Goal: Information Seeking & Learning: Learn about a topic

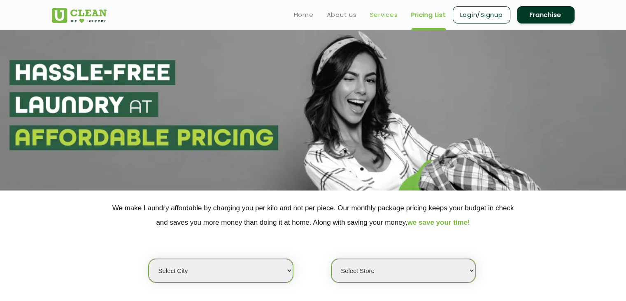
click at [394, 13] on link "Services" at bounding box center [384, 15] width 28 height 10
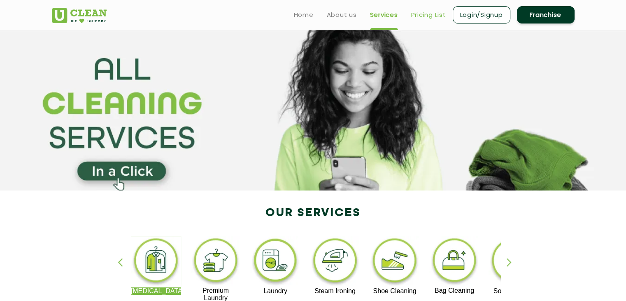
click at [424, 12] on link "Pricing List" at bounding box center [428, 15] width 35 height 10
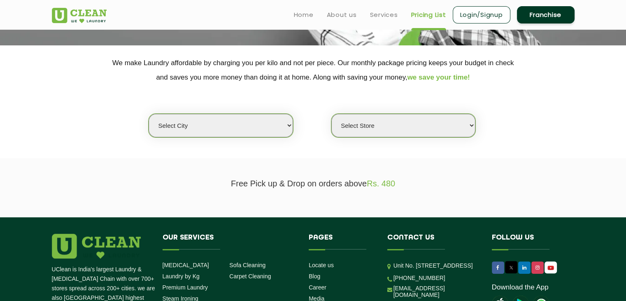
scroll to position [142, 0]
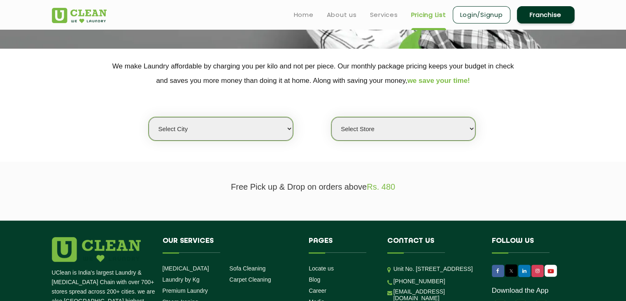
click at [282, 133] on select "Select city [GEOGRAPHIC_DATA] [GEOGRAPHIC_DATA] [GEOGRAPHIC_DATA] [GEOGRAPHIC_D…" at bounding box center [221, 128] width 144 height 23
select select "5"
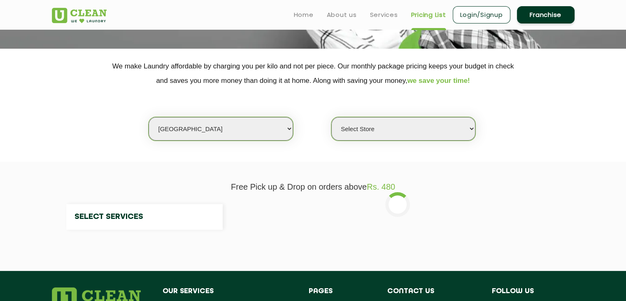
click at [224, 127] on select "Select city [GEOGRAPHIC_DATA] [GEOGRAPHIC_DATA] [GEOGRAPHIC_DATA] [GEOGRAPHIC_D…" at bounding box center [221, 128] width 144 height 23
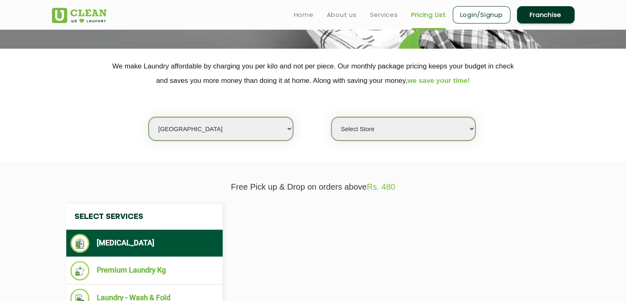
select select "0"
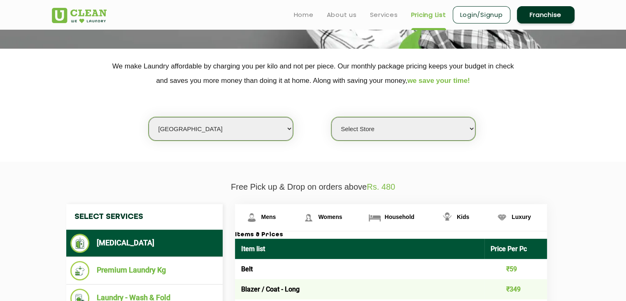
click at [392, 130] on select "Select Store UClean Narsingi UClean Nizampet UClean Sangareddy UClean Gachibowl…" at bounding box center [403, 128] width 144 height 23
click at [295, 147] on section "We make Laundry affordable by charging you per kilo and not per piece. Our mont…" at bounding box center [313, 105] width 626 height 113
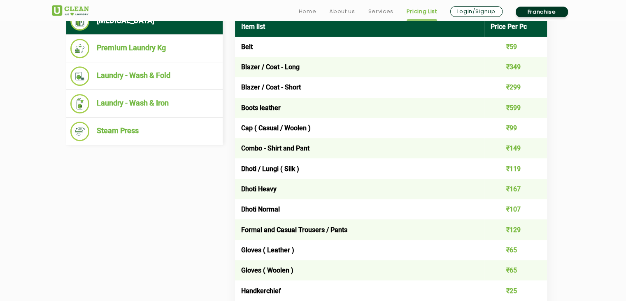
scroll to position [371, 0]
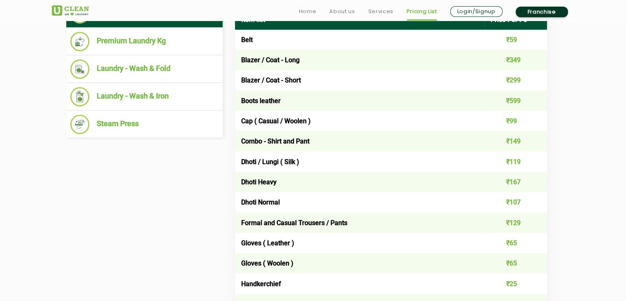
click at [245, 32] on td "Belt" at bounding box center [360, 40] width 250 height 20
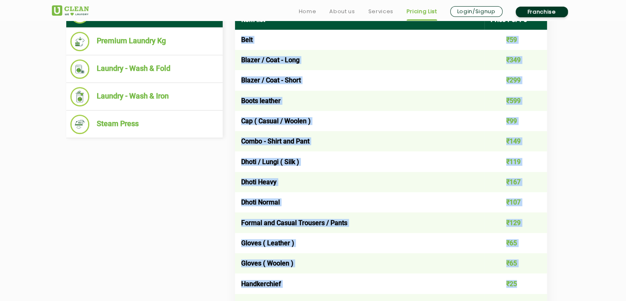
drag, startPoint x: 543, startPoint y: 292, endPoint x: 242, endPoint y: 38, distance: 393.5
copy tbody "Belt ₹59 Blazer / Coat - Long ₹349 Blazer / Coat - Short ₹299 Boots leather ₹59…"
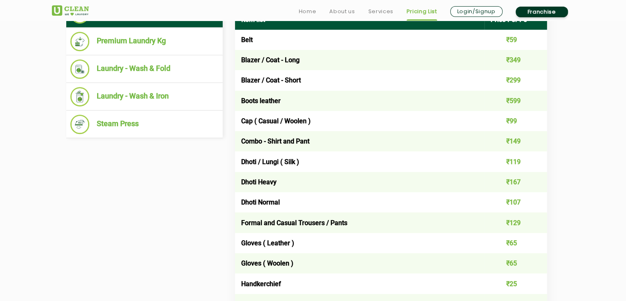
click at [297, 219] on td "Formal and Casual Trousers / Pants" at bounding box center [360, 222] width 250 height 20
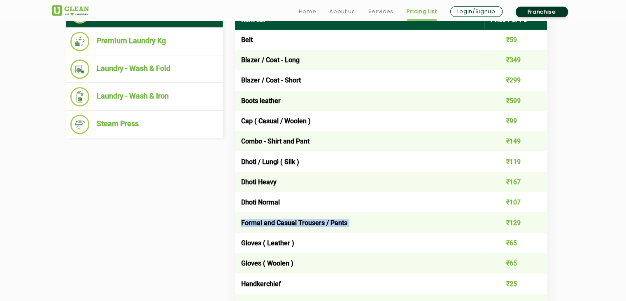
click at [297, 219] on td "Formal and Casual Trousers / Pants" at bounding box center [360, 222] width 250 height 20
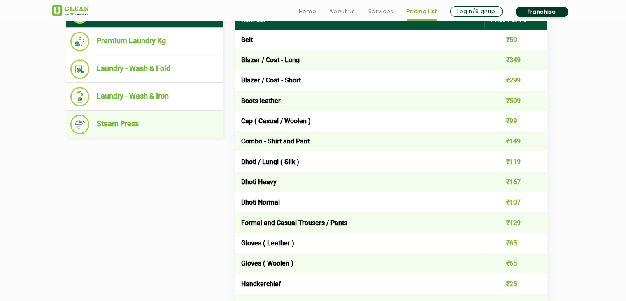
click at [119, 117] on li "Steam Press" at bounding box center [144, 123] width 148 height 19
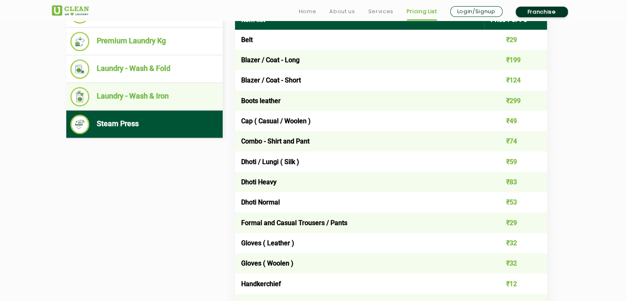
click at [122, 99] on li "Laundry - Wash & Iron" at bounding box center [144, 96] width 148 height 19
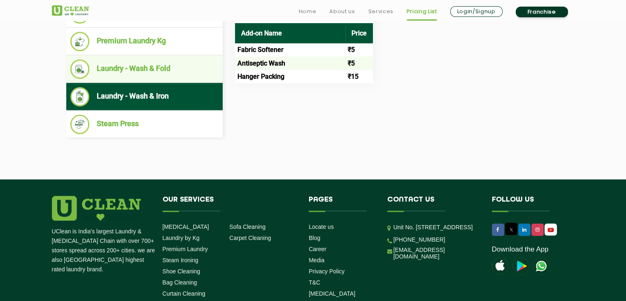
click at [122, 74] on li "Laundry - Wash & Fold" at bounding box center [144, 68] width 148 height 19
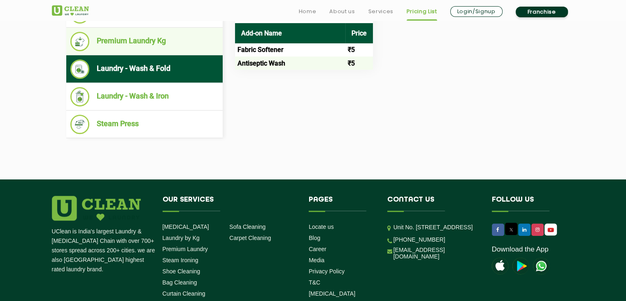
click at [125, 46] on li "Premium Laundry Kg" at bounding box center [144, 41] width 148 height 19
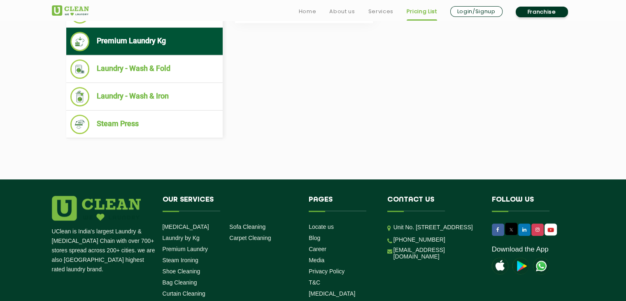
click at [125, 46] on li "Premium Laundry Kg" at bounding box center [144, 41] width 148 height 19
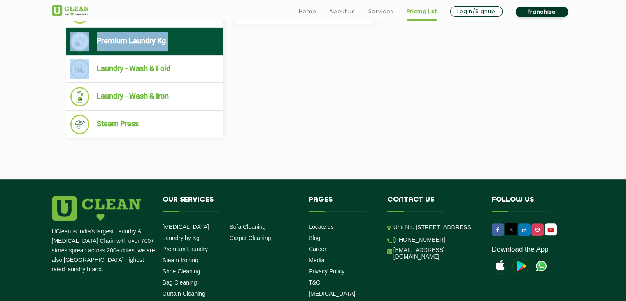
click at [125, 46] on li "Premium Laundry Kg" at bounding box center [144, 41] width 148 height 19
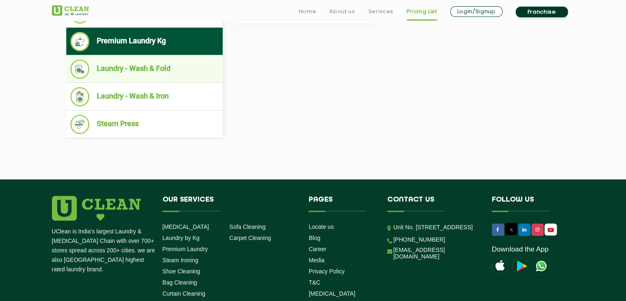
click at [136, 66] on li "Laundry - Wash & Fold" at bounding box center [144, 68] width 148 height 19
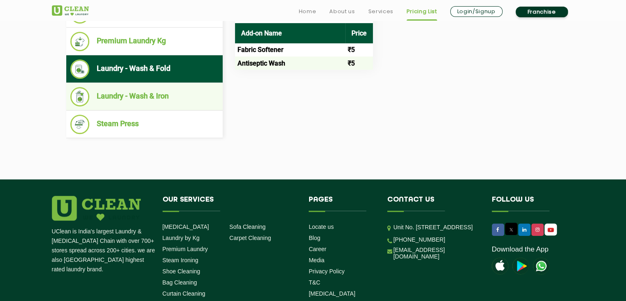
click at [141, 91] on li "Laundry - Wash & Iron" at bounding box center [144, 96] width 148 height 19
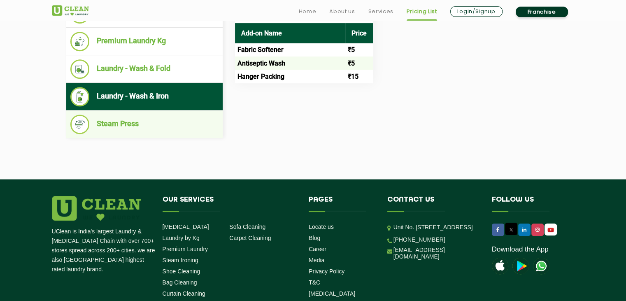
click at [117, 126] on li "Steam Press" at bounding box center [144, 123] width 148 height 19
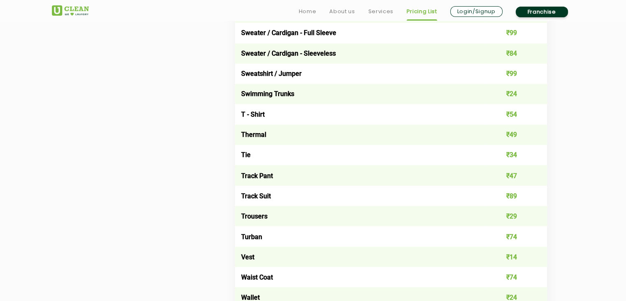
scroll to position [0, 0]
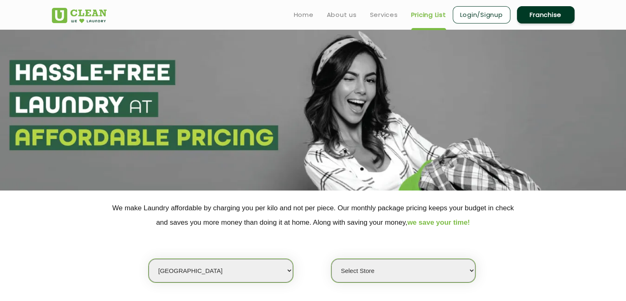
click at [408, 18] on ul "Home About us Services Pricing List Login/Signup Franchise" at bounding box center [430, 14] width 287 height 19
click at [382, 19] on link "Services" at bounding box center [384, 15] width 28 height 10
